Goal: Use online tool/utility: Utilize a website feature to perform a specific function

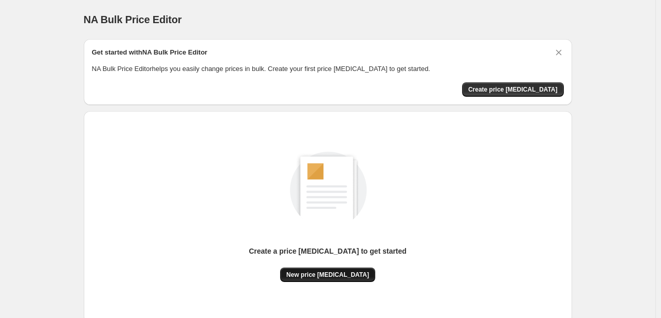
click at [343, 276] on span "New price [MEDICAL_DATA]" at bounding box center [327, 274] width 83 height 8
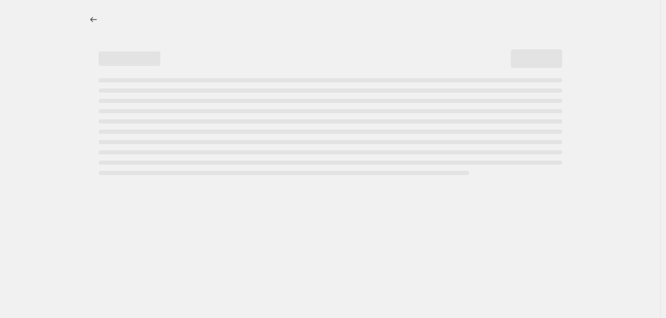
select select "percentage"
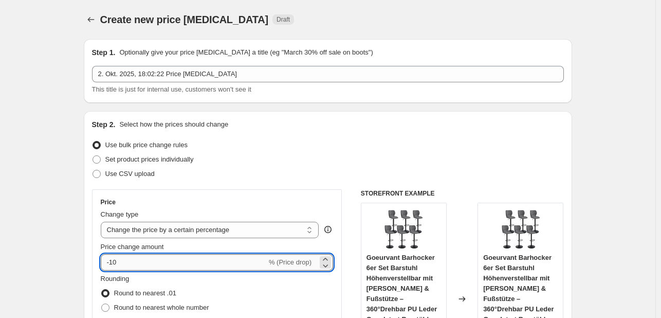
click at [178, 258] on input "-10" at bounding box center [184, 262] width 166 height 16
type input "-1"
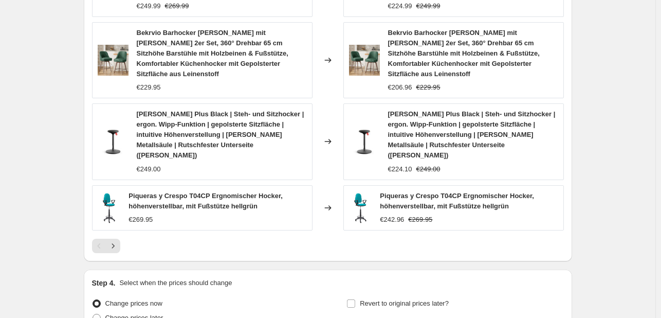
scroll to position [823, 0]
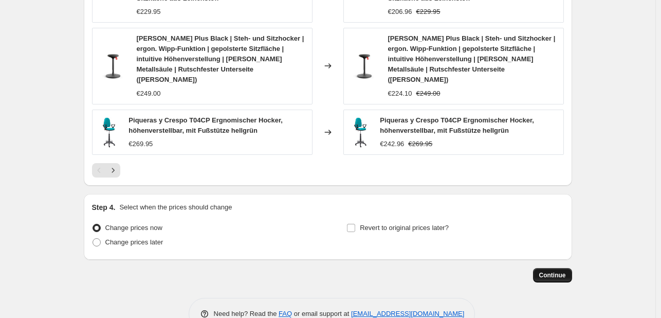
type input "-31"
click at [549, 271] on span "Continue" at bounding box center [552, 275] width 27 height 8
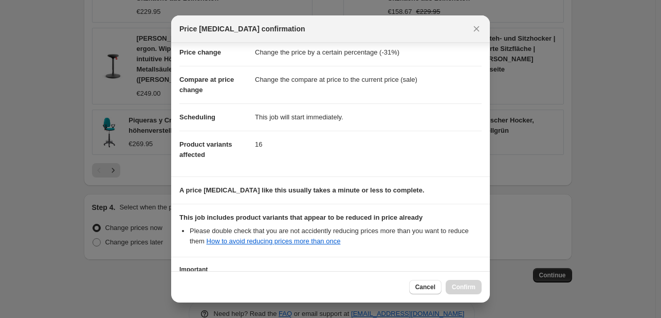
scroll to position [114, 0]
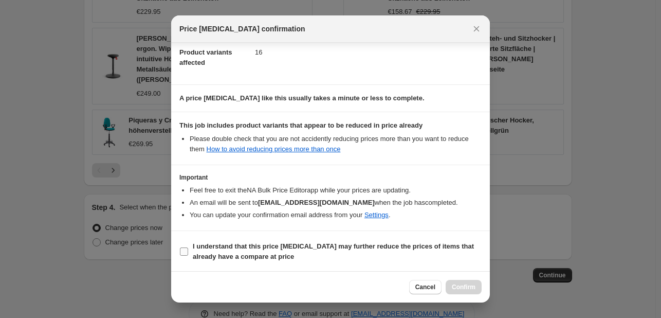
click at [310, 257] on span "I understand that this price [MEDICAL_DATA] may further reduce the prices of it…" at bounding box center [337, 251] width 289 height 21
click at [188, 256] on input "I understand that this price [MEDICAL_DATA] may further reduce the prices of it…" at bounding box center [184, 251] width 8 height 8
checkbox input "true"
click at [463, 287] on span "Confirm" at bounding box center [464, 287] width 24 height 8
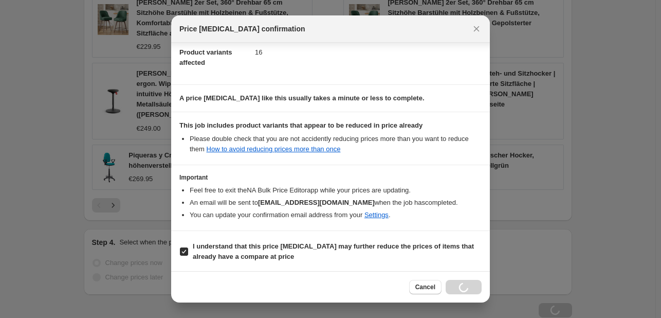
scroll to position [858, 0]
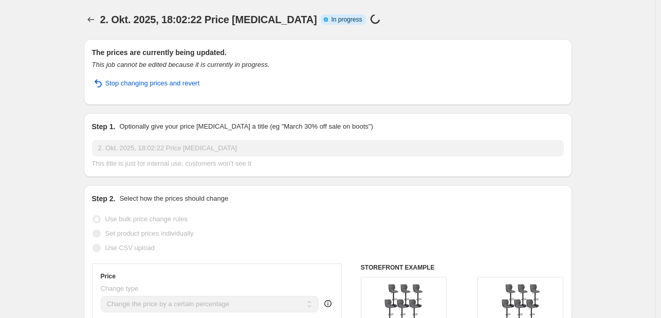
select select "percentage"
